Goal: Communication & Community: Participate in discussion

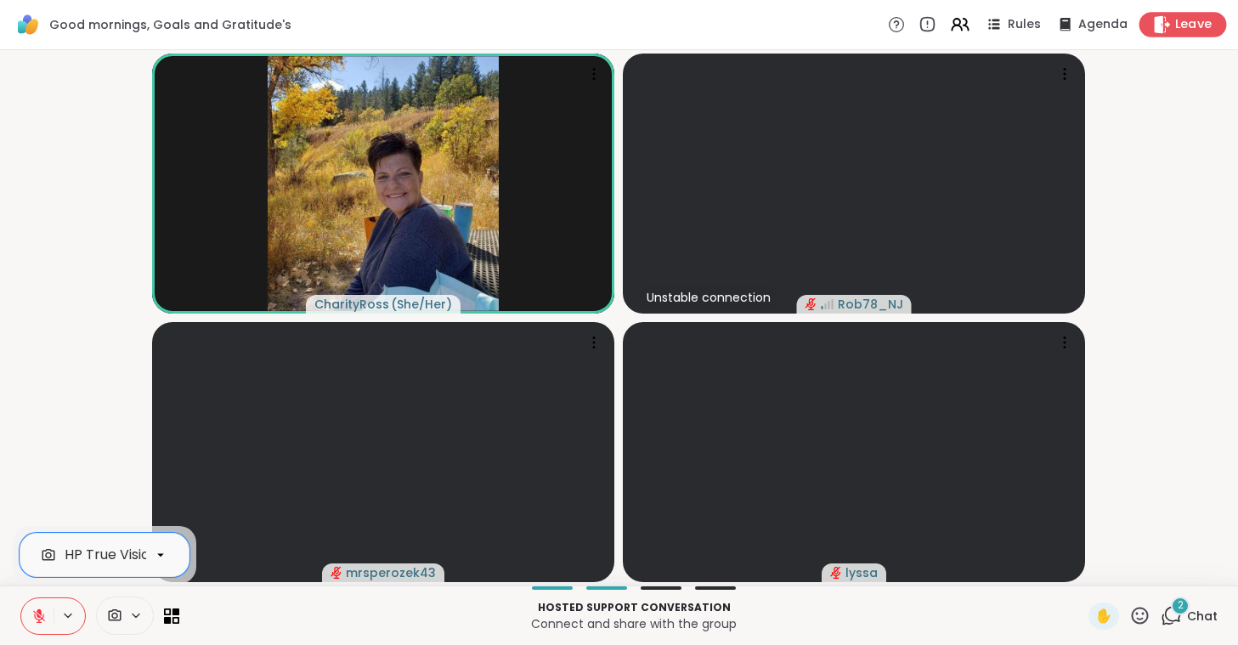
click at [1178, 31] on span "Leave" at bounding box center [1193, 25] width 37 height 18
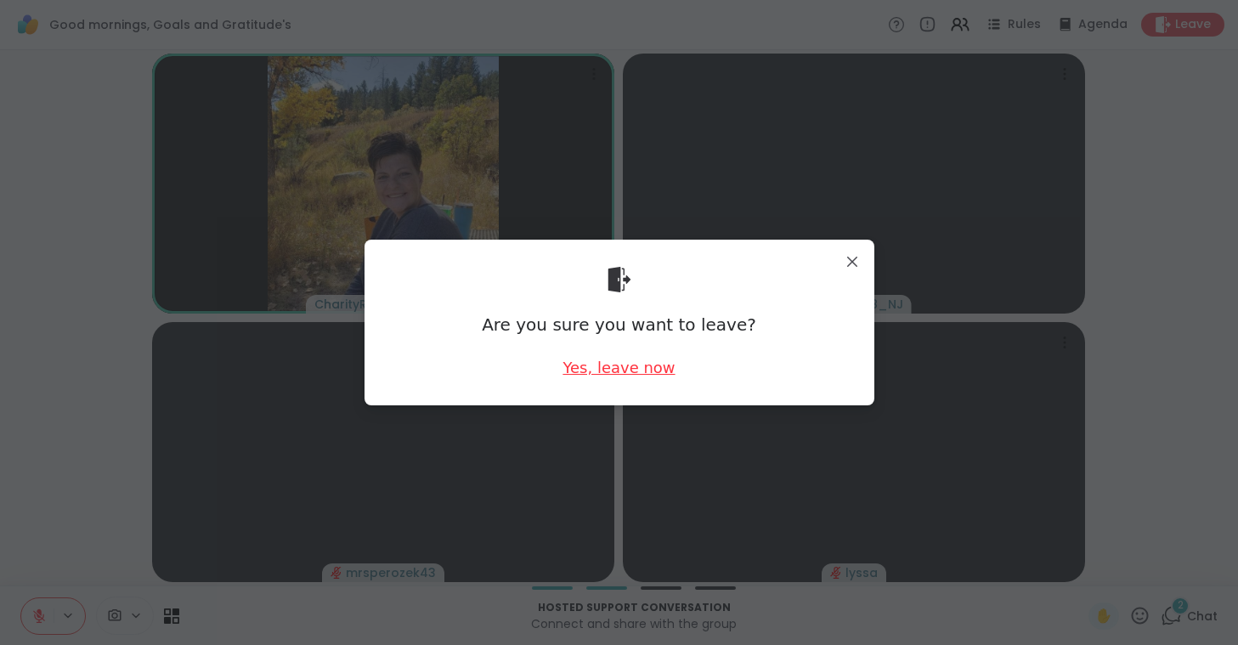
click at [606, 367] on div "Yes, leave now" at bounding box center [618, 367] width 112 height 21
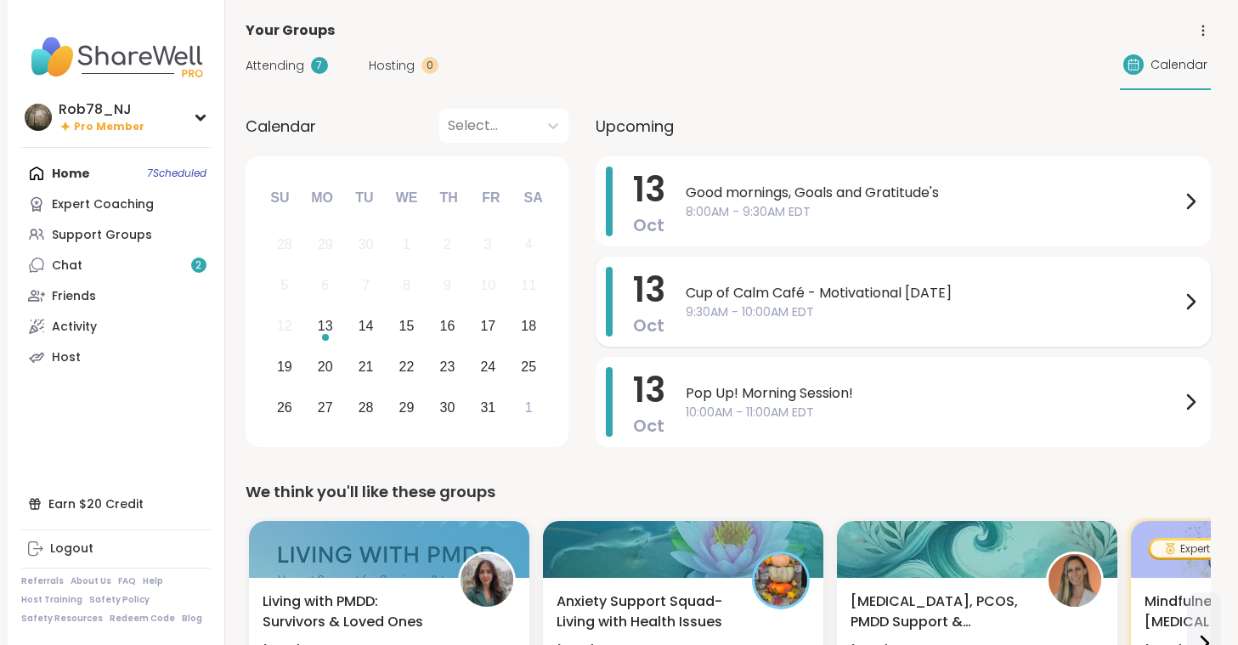
click at [731, 307] on span "9:30AM - 10:00AM EDT" at bounding box center [932, 312] width 494 height 18
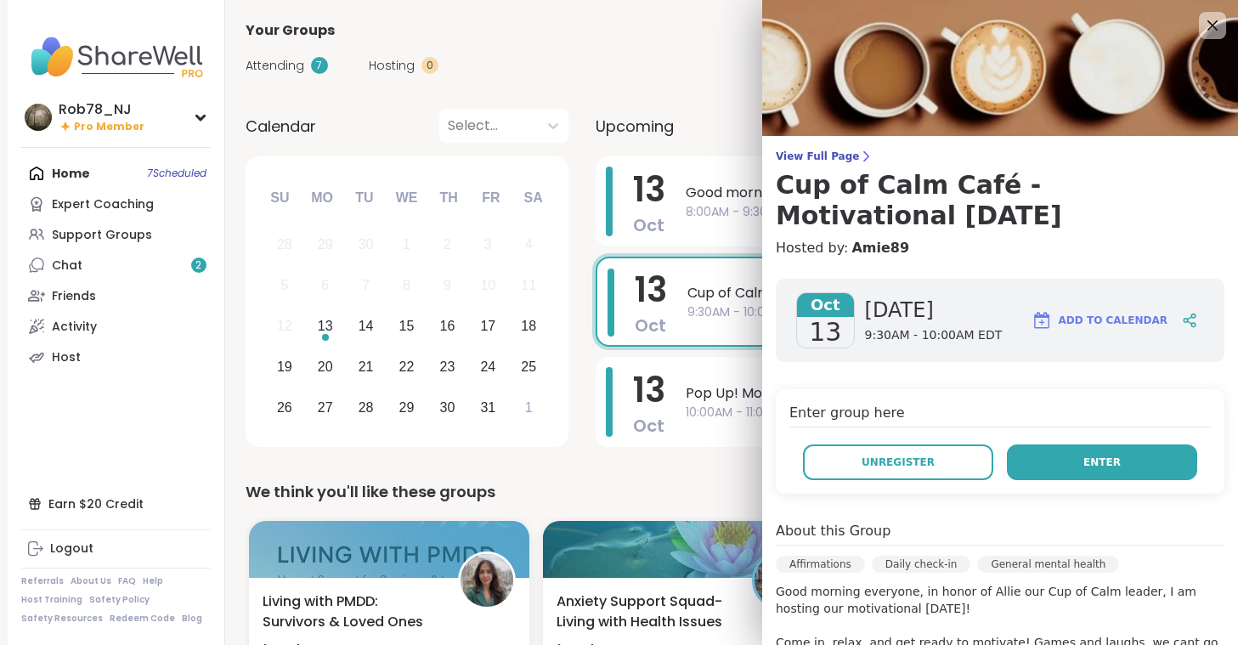
click at [1093, 457] on span "Enter" at bounding box center [1101, 461] width 37 height 15
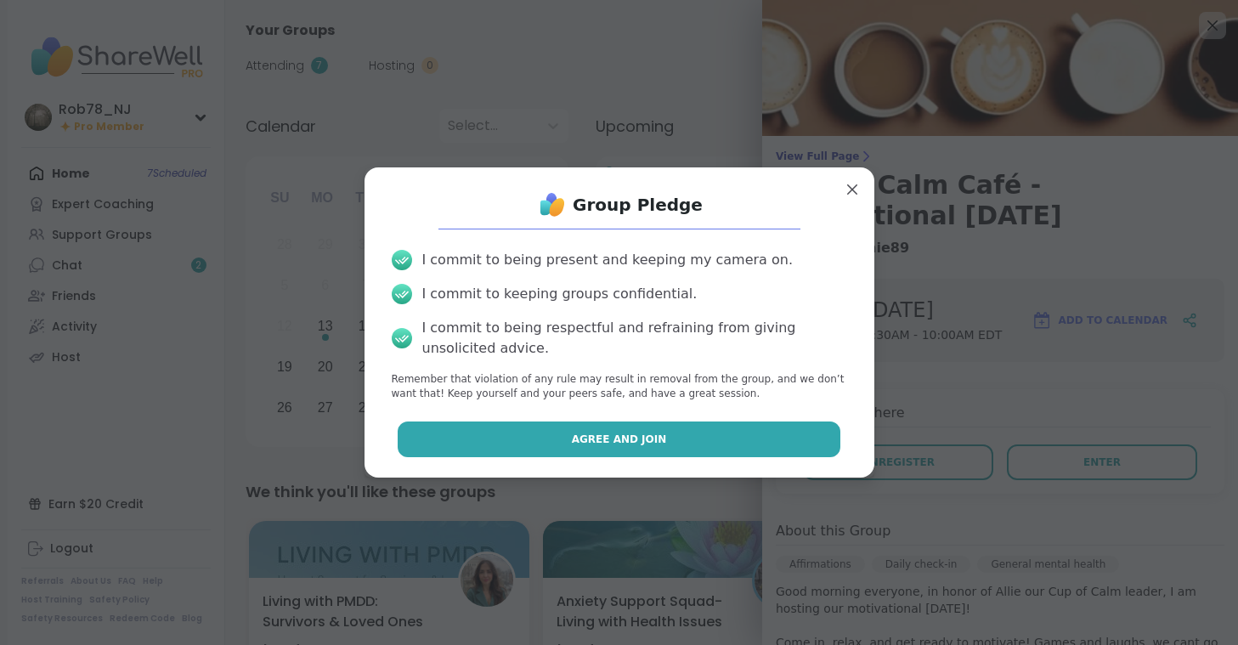
click at [659, 439] on span "Agree and Join" at bounding box center [619, 438] width 95 height 15
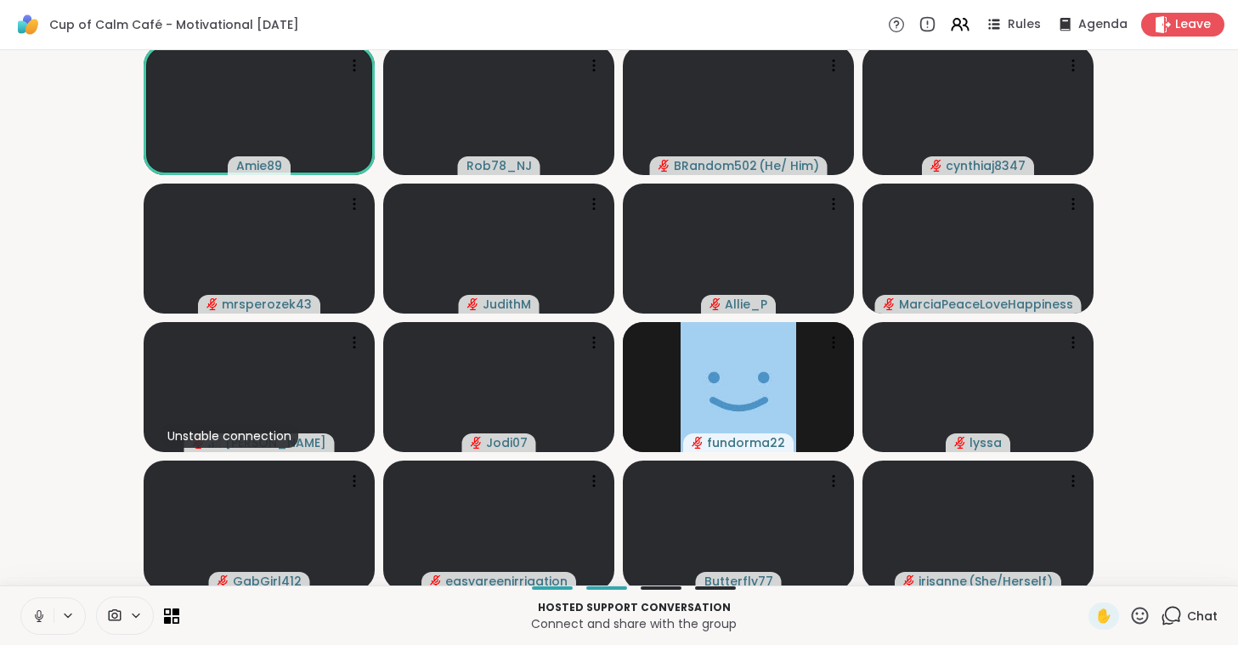
click at [42, 611] on icon at bounding box center [38, 615] width 15 height 15
click at [120, 614] on icon at bounding box center [115, 615] width 13 height 12
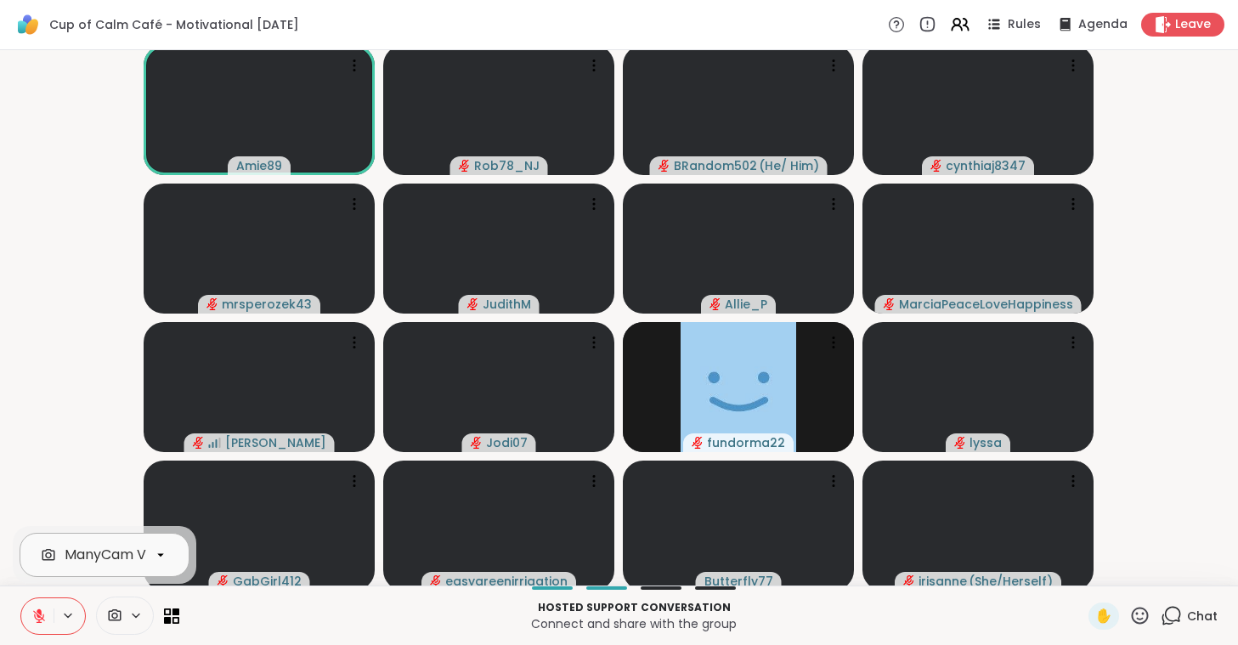
click at [136, 551] on div "ManyCam Virtual Webcam" at bounding box center [155, 554] width 181 height 20
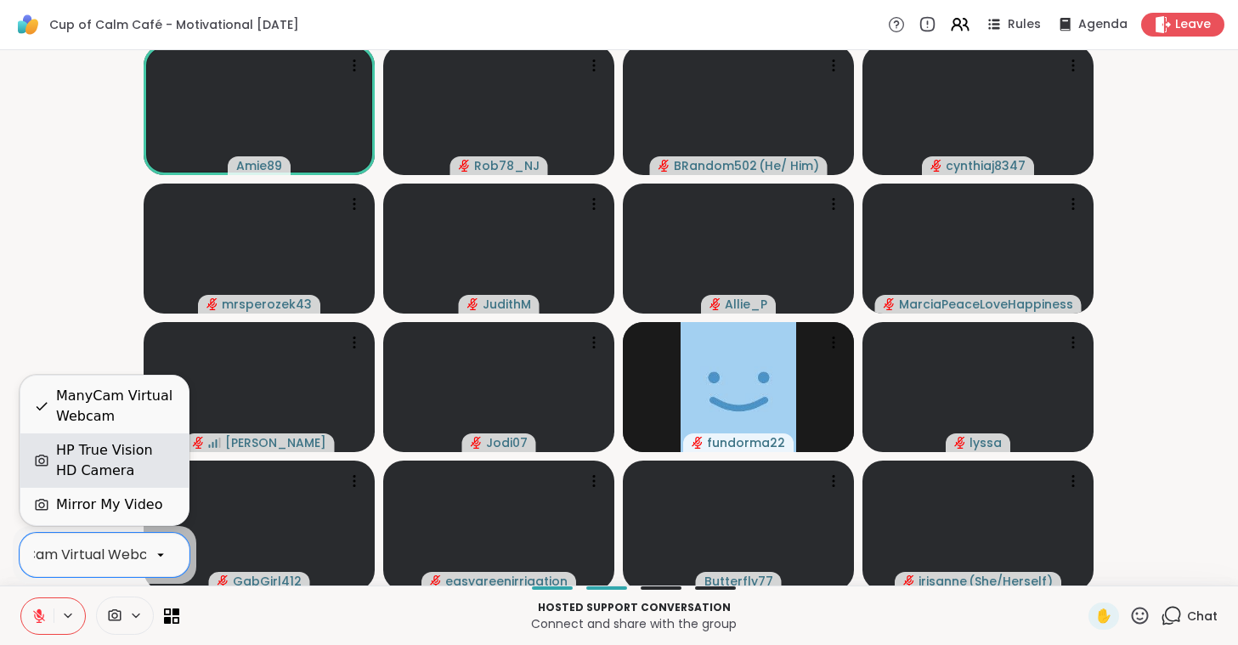
click at [138, 456] on div "HP True Vision HD Camera" at bounding box center [115, 460] width 119 height 41
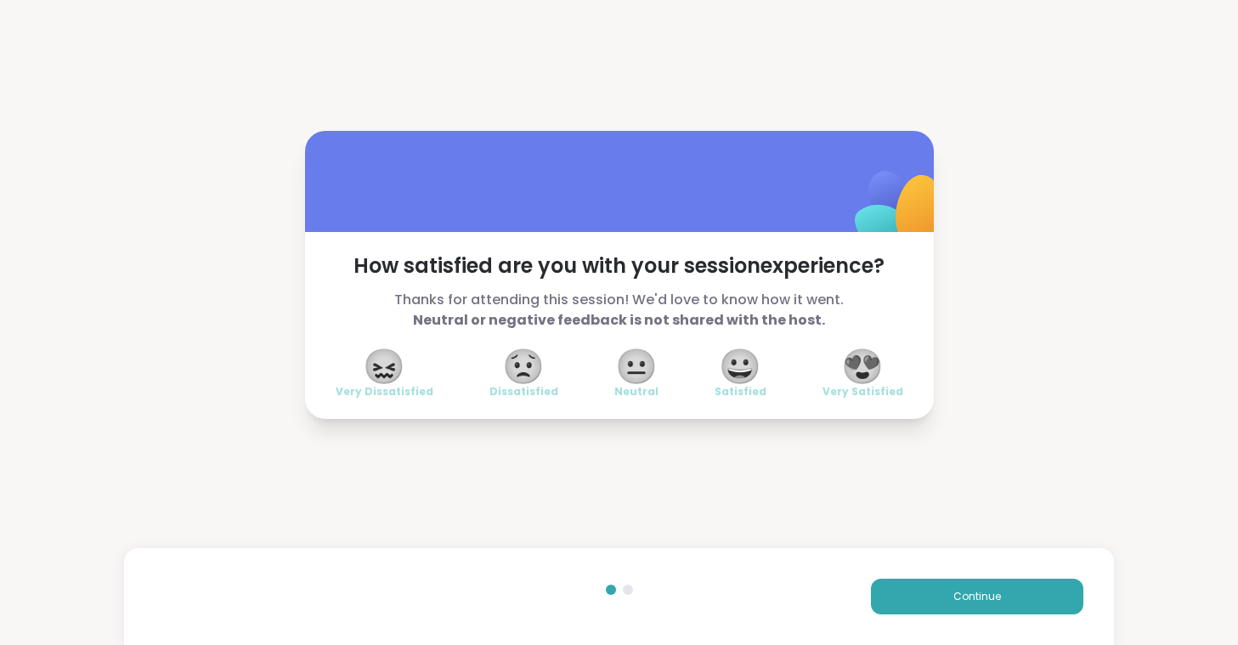
click at [858, 358] on span "😍" at bounding box center [862, 366] width 42 height 31
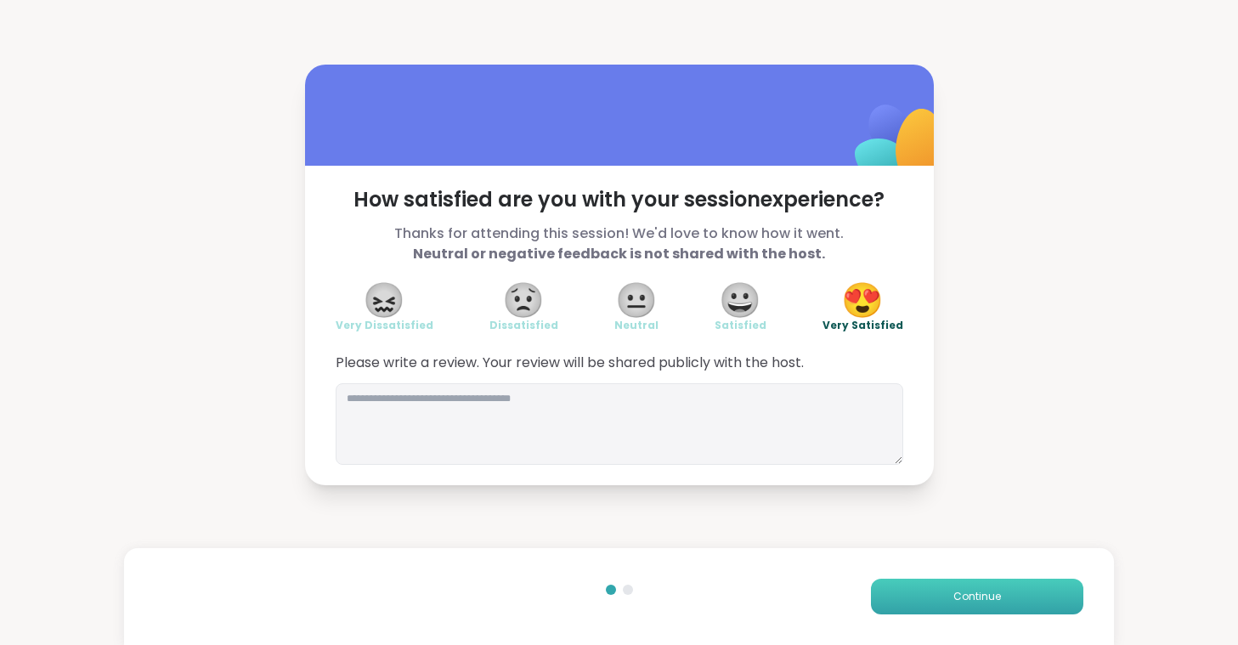
click at [964, 606] on button "Continue" at bounding box center [977, 596] width 212 height 36
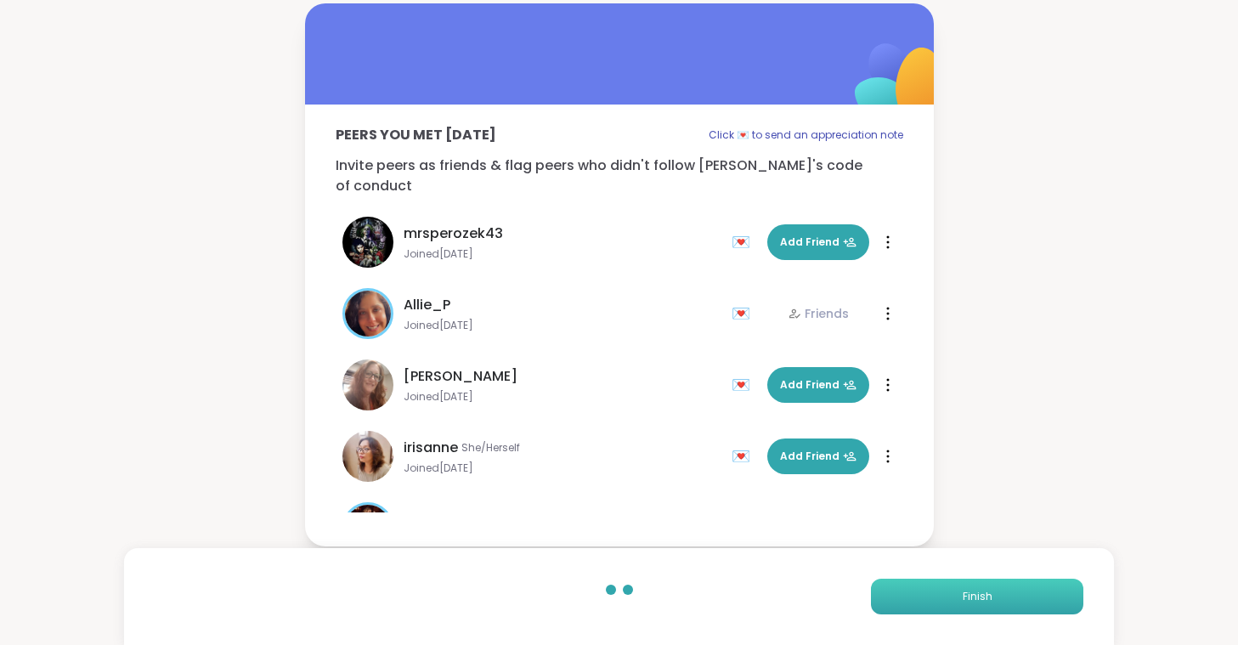
click at [964, 606] on button "Finish" at bounding box center [977, 596] width 212 height 36
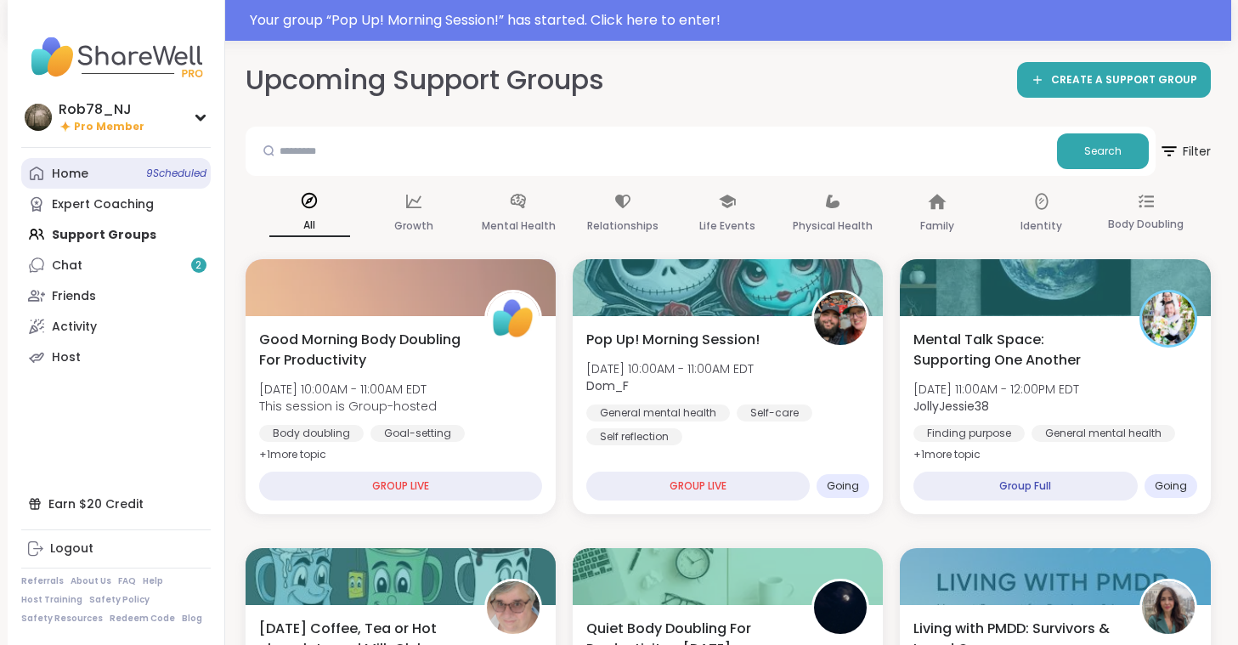
click at [109, 168] on link "Home 9 Scheduled" at bounding box center [115, 173] width 189 height 31
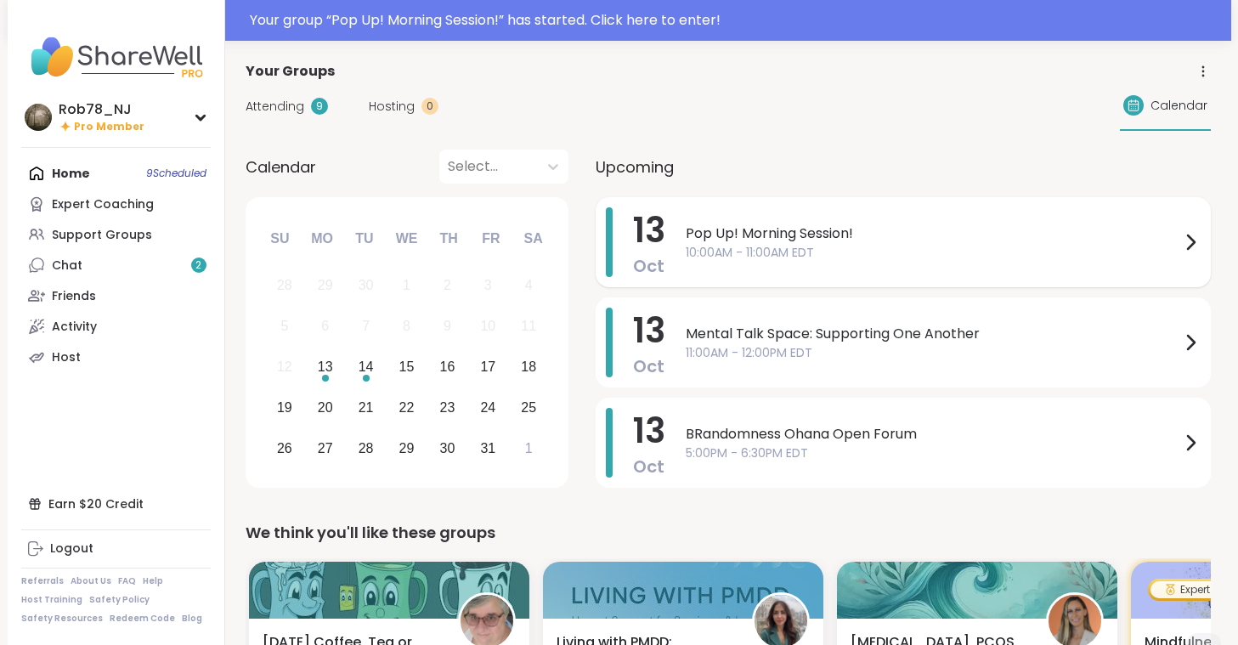
click at [740, 240] on span "Pop Up! Morning Session!" at bounding box center [932, 233] width 494 height 20
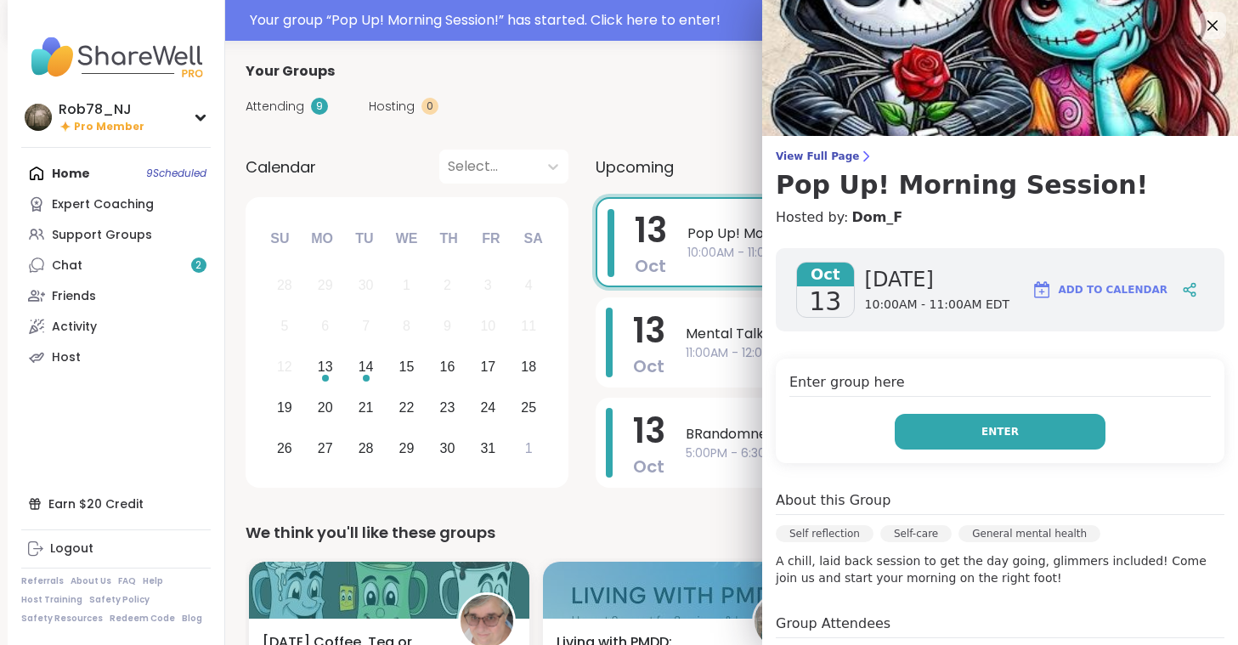
click at [1023, 437] on button "Enter" at bounding box center [999, 432] width 211 height 36
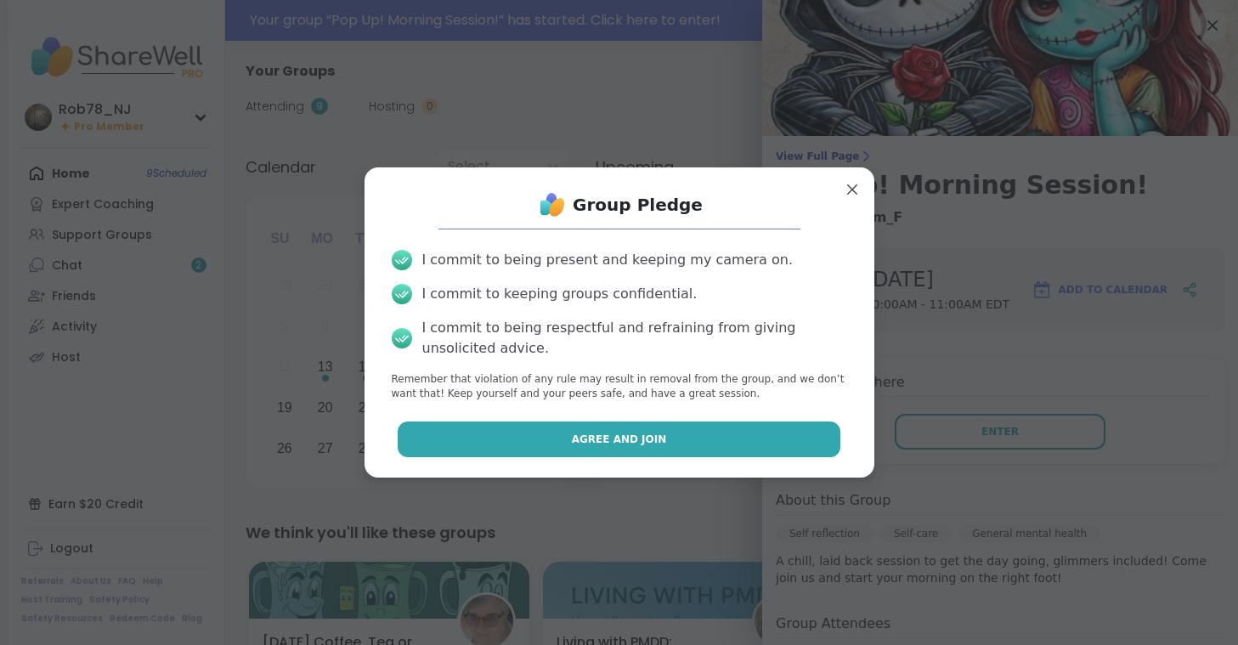
click at [576, 442] on button "Agree and Join" at bounding box center [619, 439] width 443 height 36
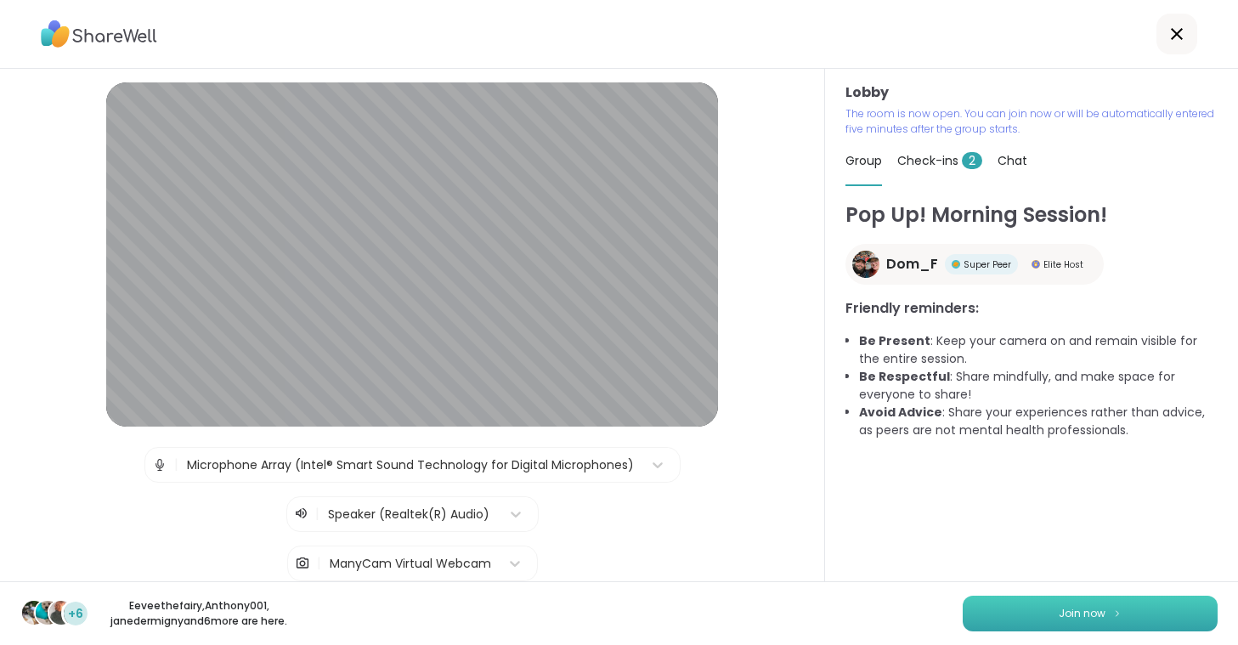
click at [997, 612] on button "Join now" at bounding box center [1089, 613] width 255 height 36
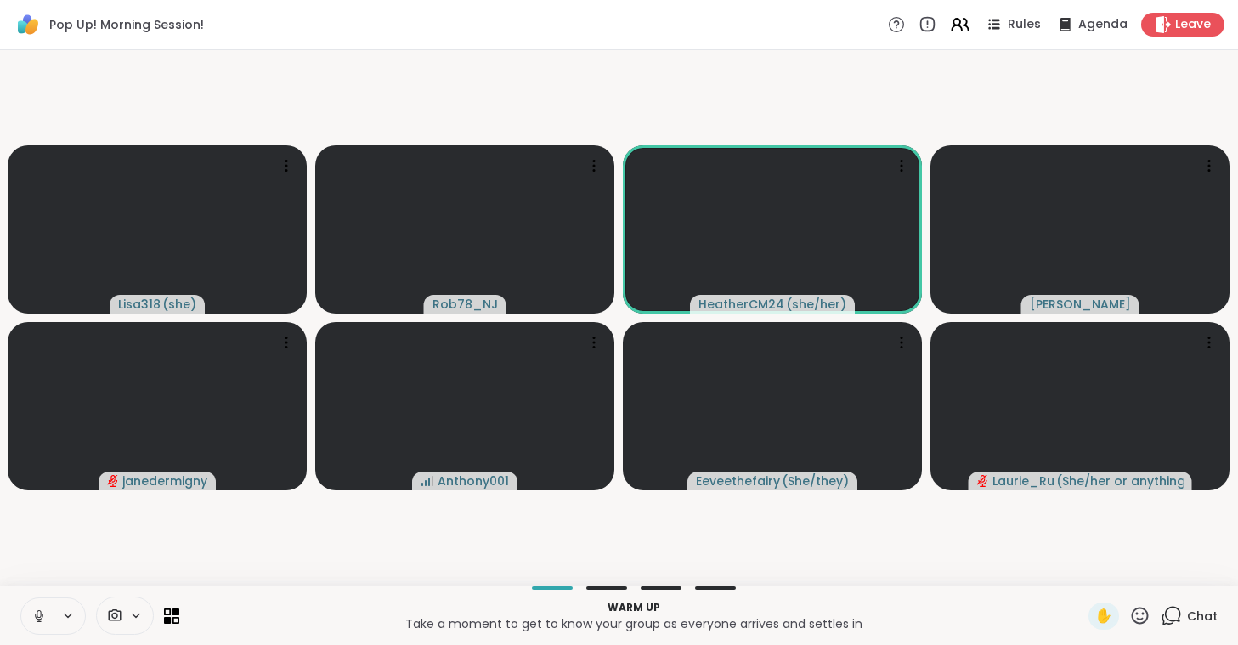
click at [42, 618] on icon at bounding box center [38, 615] width 15 height 15
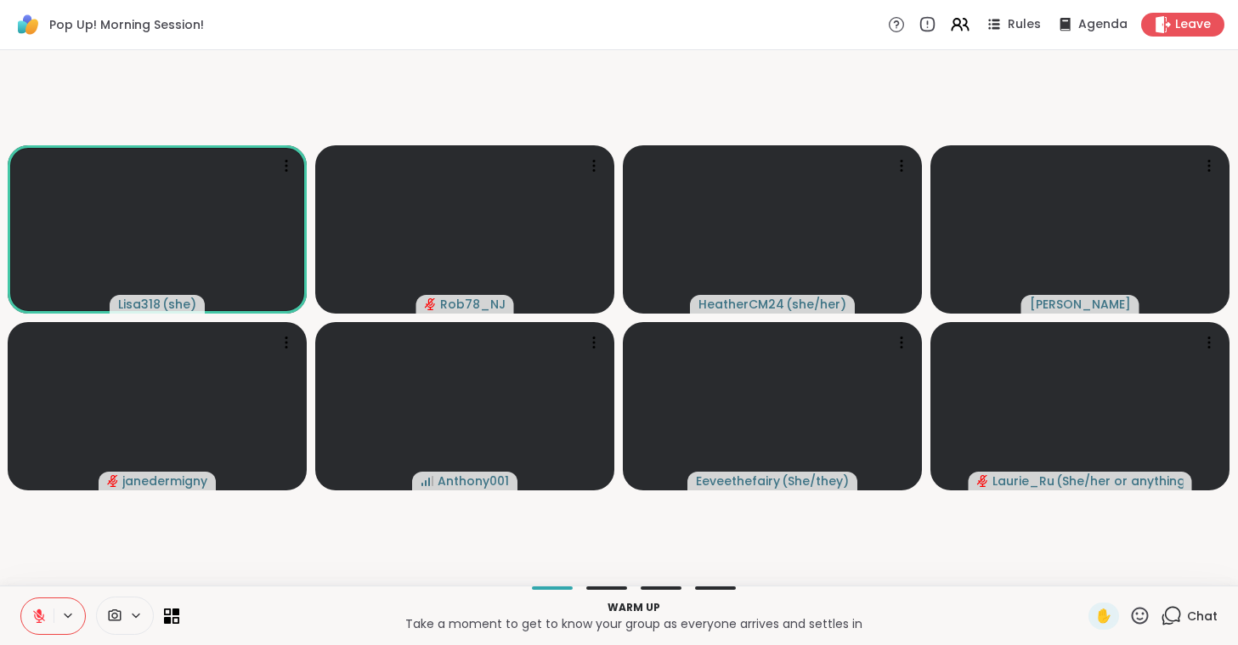
click at [119, 611] on icon at bounding box center [115, 615] width 13 height 12
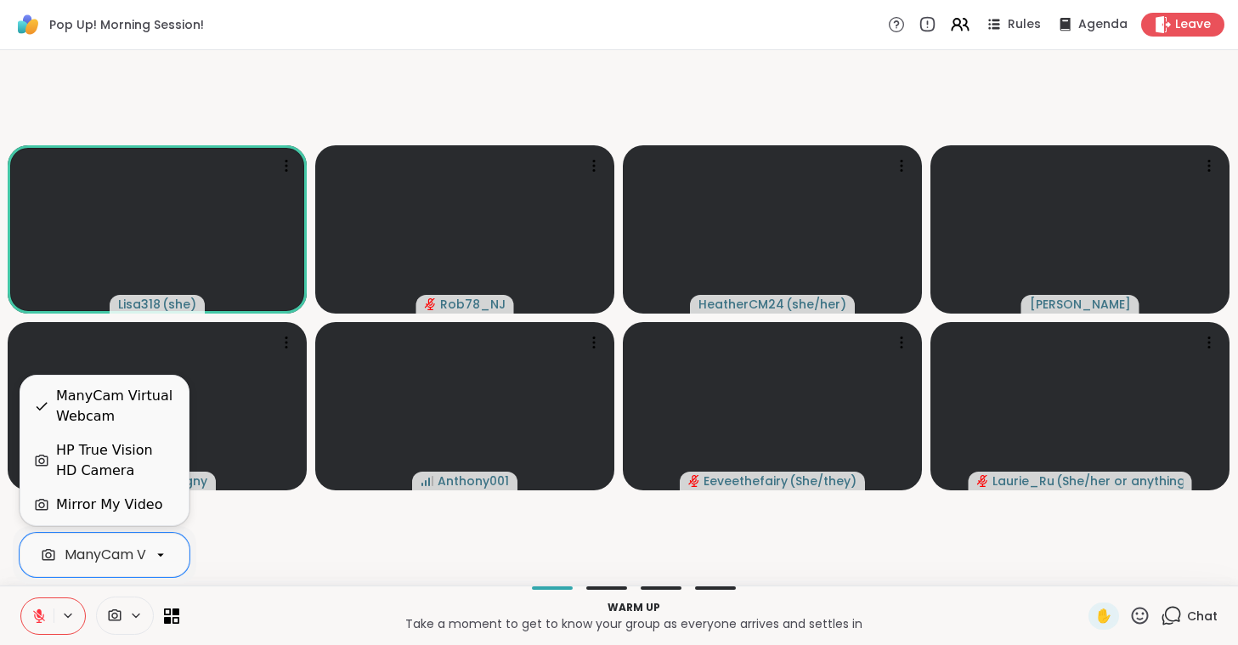
scroll to position [0, 76]
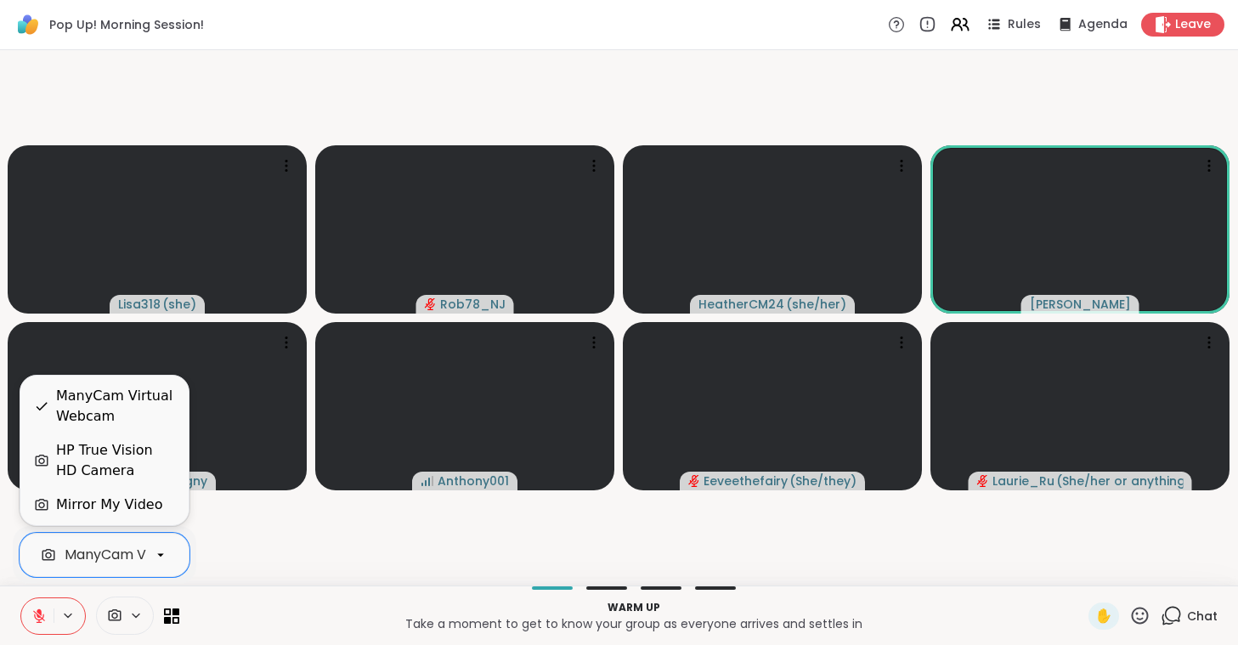
click at [133, 454] on div "HP True Vision HD Camera" at bounding box center [115, 460] width 119 height 41
